Goal: Contribute content: Add original content to the website for others to see

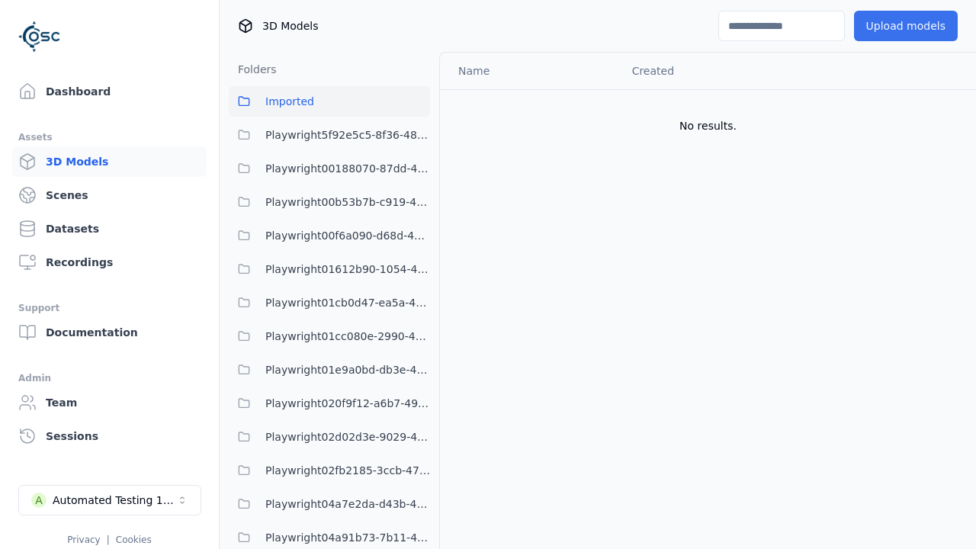
click at [905, 26] on button "Upload models" at bounding box center [906, 26] width 104 height 30
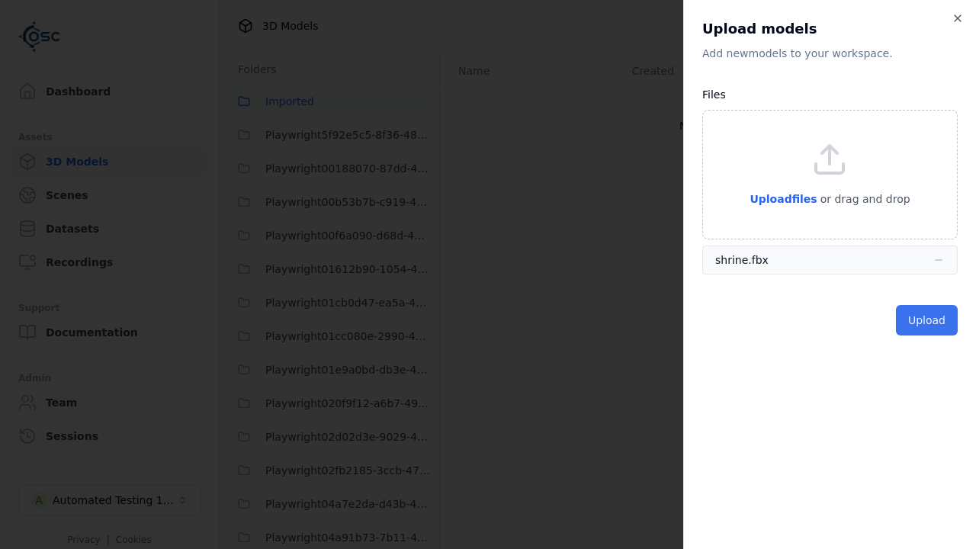
click at [926, 320] on button "Upload" at bounding box center [927, 320] width 62 height 30
